Goal: Find contact information: Find contact information

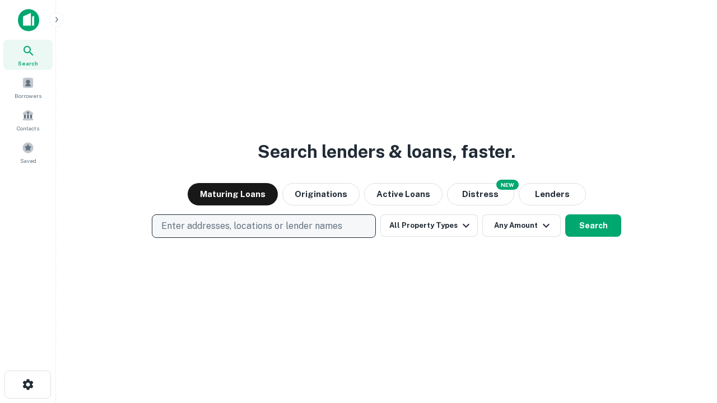
click at [263, 226] on p "Enter addresses, locations or lender names" at bounding box center [251, 225] width 181 height 13
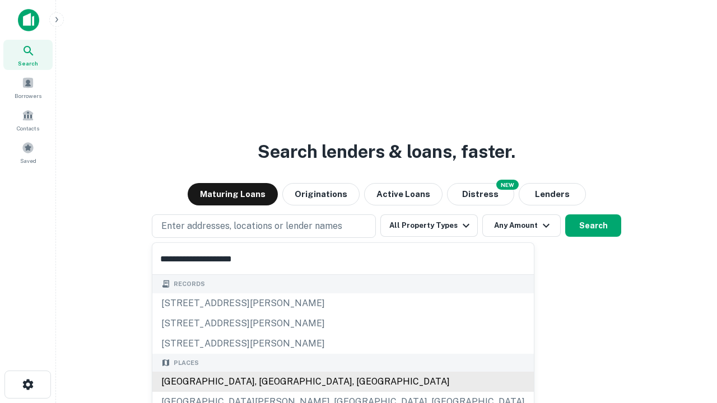
click at [268, 382] on div "[GEOGRAPHIC_DATA], [GEOGRAPHIC_DATA], [GEOGRAPHIC_DATA]" at bounding box center [342, 382] width 381 height 20
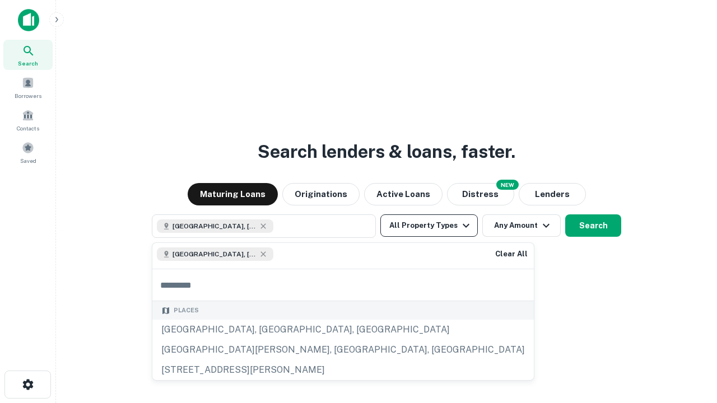
click at [429, 226] on button "All Property Types" at bounding box center [428, 225] width 97 height 22
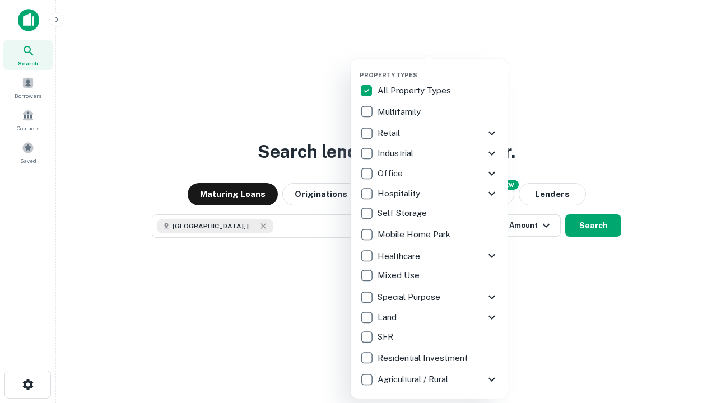
click at [438, 68] on button "button" at bounding box center [437, 68] width 157 height 1
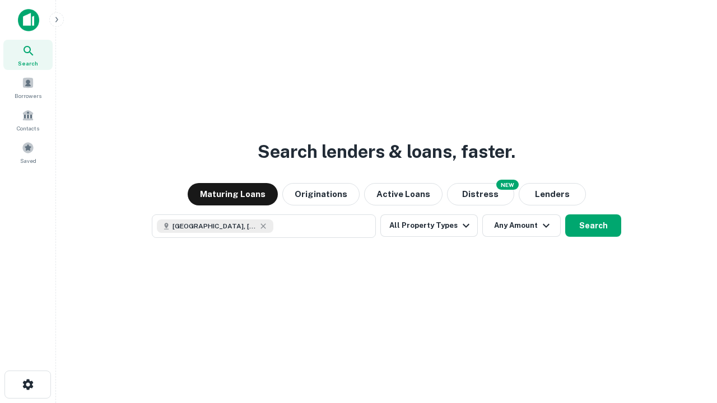
scroll to position [18, 0]
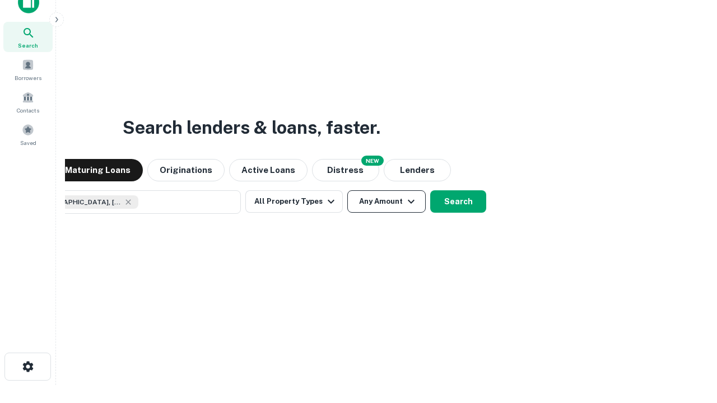
click at [347, 190] on button "Any Amount" at bounding box center [386, 201] width 78 height 22
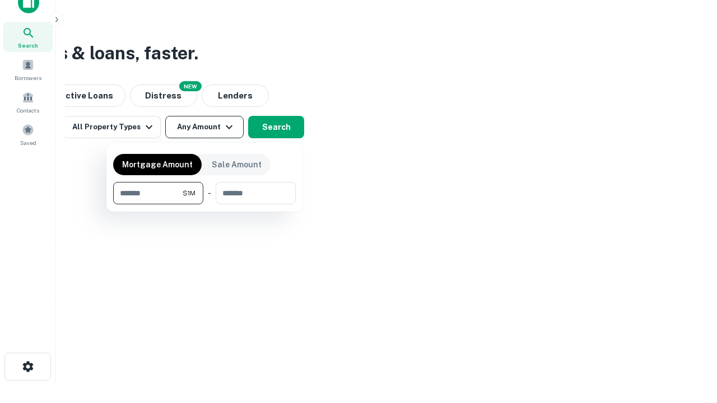
type input "*******"
click at [204, 204] on button "button" at bounding box center [204, 204] width 183 height 1
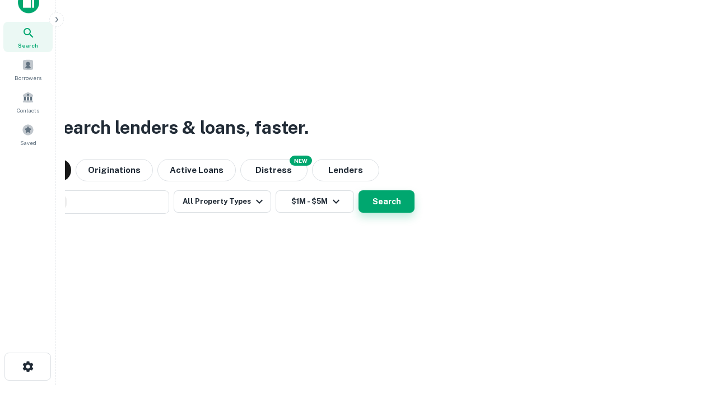
click at [358, 190] on button "Search" at bounding box center [386, 201] width 56 height 22
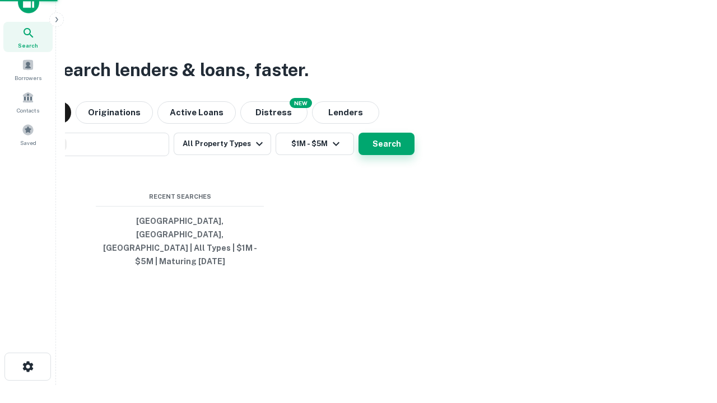
scroll to position [36, 317]
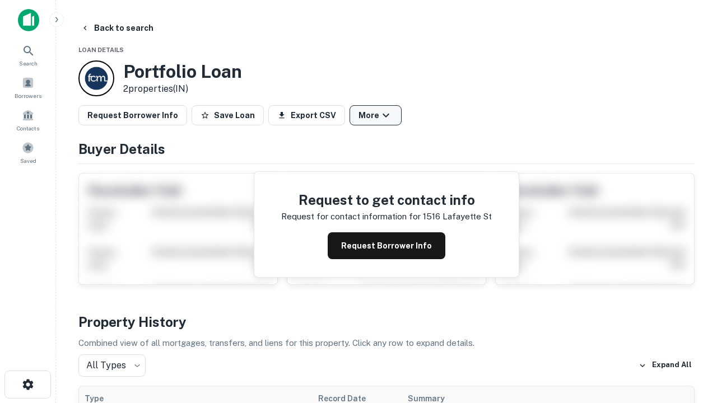
click at [375, 115] on button "More" at bounding box center [375, 115] width 52 height 20
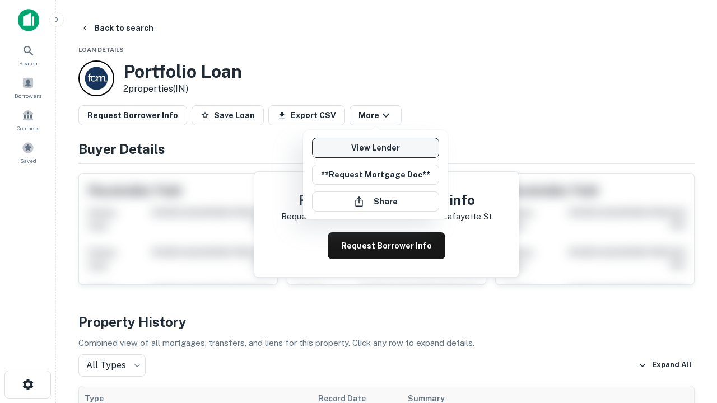
click at [375, 148] on link "View Lender" at bounding box center [375, 148] width 127 height 20
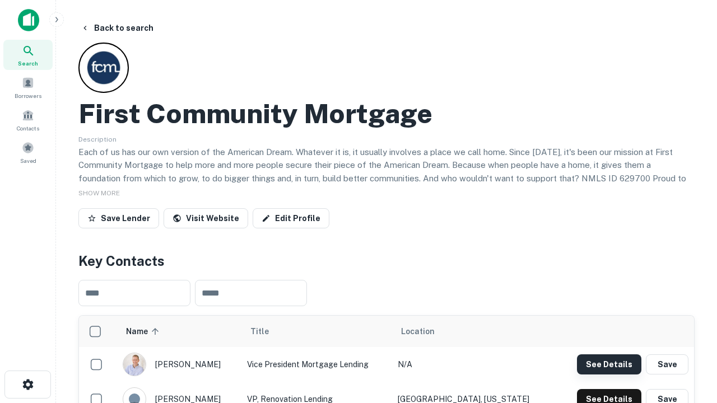
click at [609, 364] on button "See Details" at bounding box center [609, 364] width 64 height 20
